Goal: Task Accomplishment & Management: Manage account settings

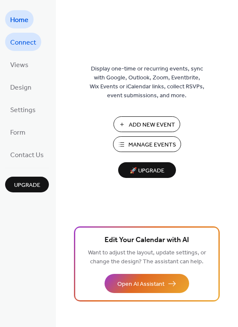
click at [30, 42] on span "Connect" at bounding box center [23, 42] width 26 height 13
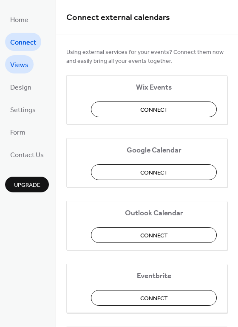
click at [21, 67] on span "Views" at bounding box center [19, 65] width 18 height 13
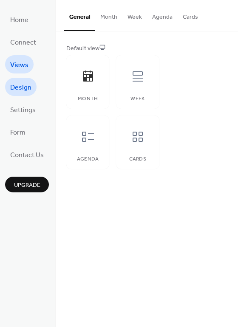
click at [22, 87] on span "Design" at bounding box center [20, 87] width 21 height 13
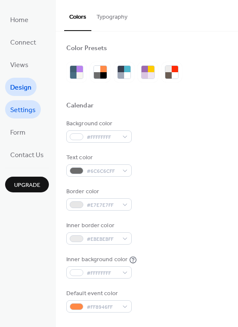
click at [25, 111] on span "Settings" at bounding box center [22, 110] width 25 height 13
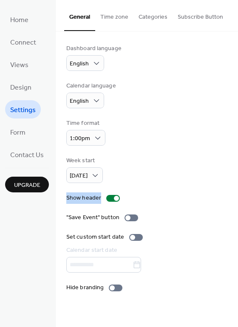
drag, startPoint x: 235, startPoint y: 190, endPoint x: 235, endPoint y: 195, distance: 5.5
click at [235, 195] on div "Dashboard language English Calendar language English Time format 1:00pm Week st…" at bounding box center [147, 167] width 182 height 273
click at [22, 134] on span "Form" at bounding box center [17, 132] width 15 height 13
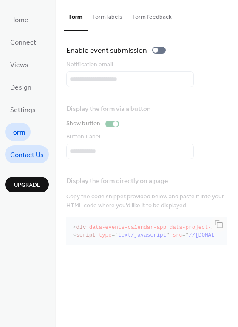
click at [28, 153] on span "Contact Us" at bounding box center [27, 155] width 34 height 13
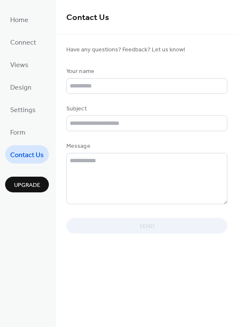
click at [23, 185] on span "Upgrade" at bounding box center [27, 185] width 26 height 9
click at [30, 40] on span "Connect" at bounding box center [23, 42] width 26 height 13
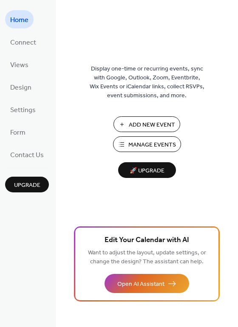
click at [146, 142] on span "Manage Events" at bounding box center [152, 145] width 48 height 9
